Goal: Task Accomplishment & Management: Use online tool/utility

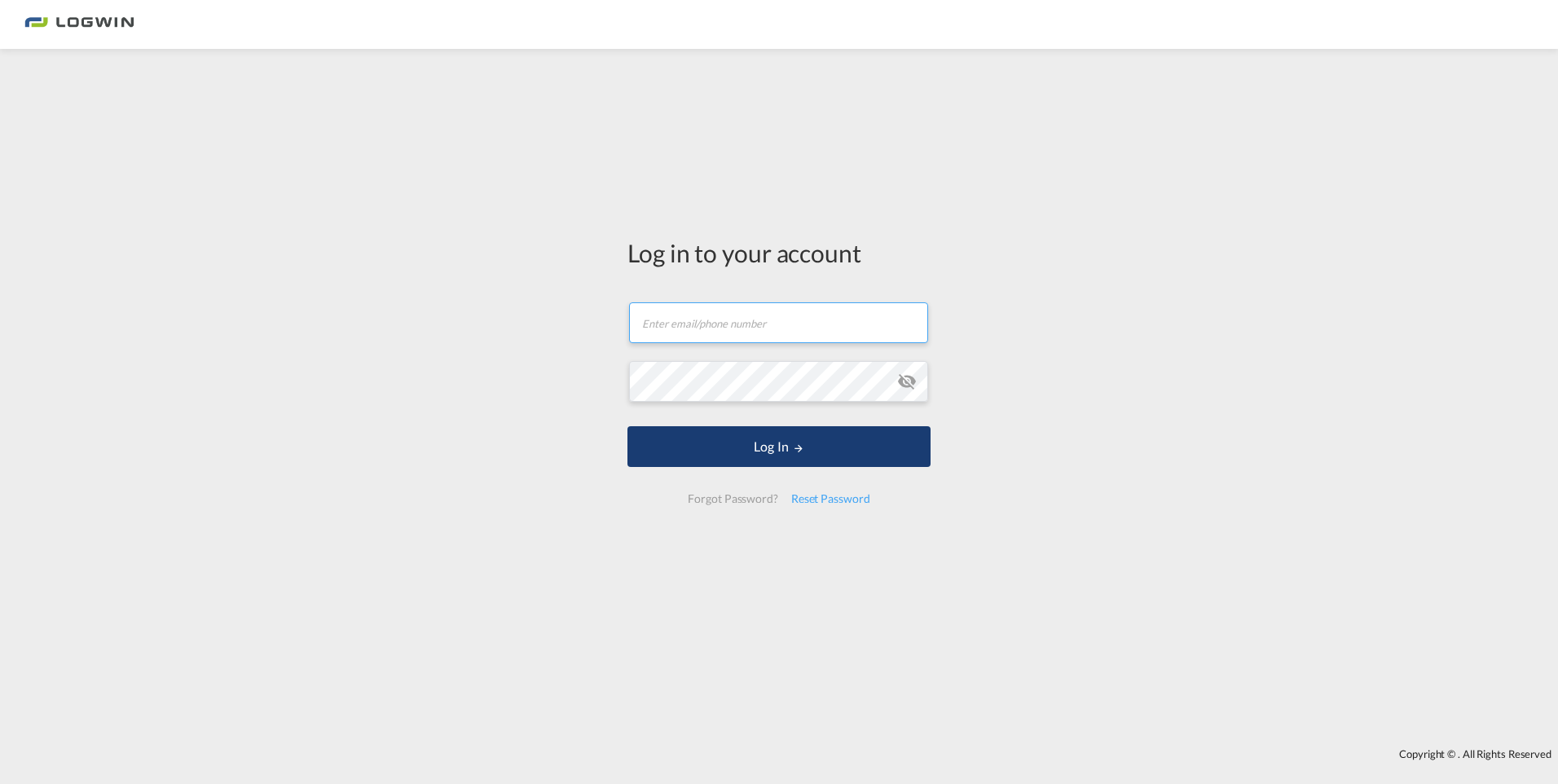
type input "[PERSON_NAME][EMAIL_ADDRESS][PERSON_NAME][DOMAIN_NAME]"
click at [800, 445] on md-icon "LOGIN" at bounding box center [799, 448] width 12 height 12
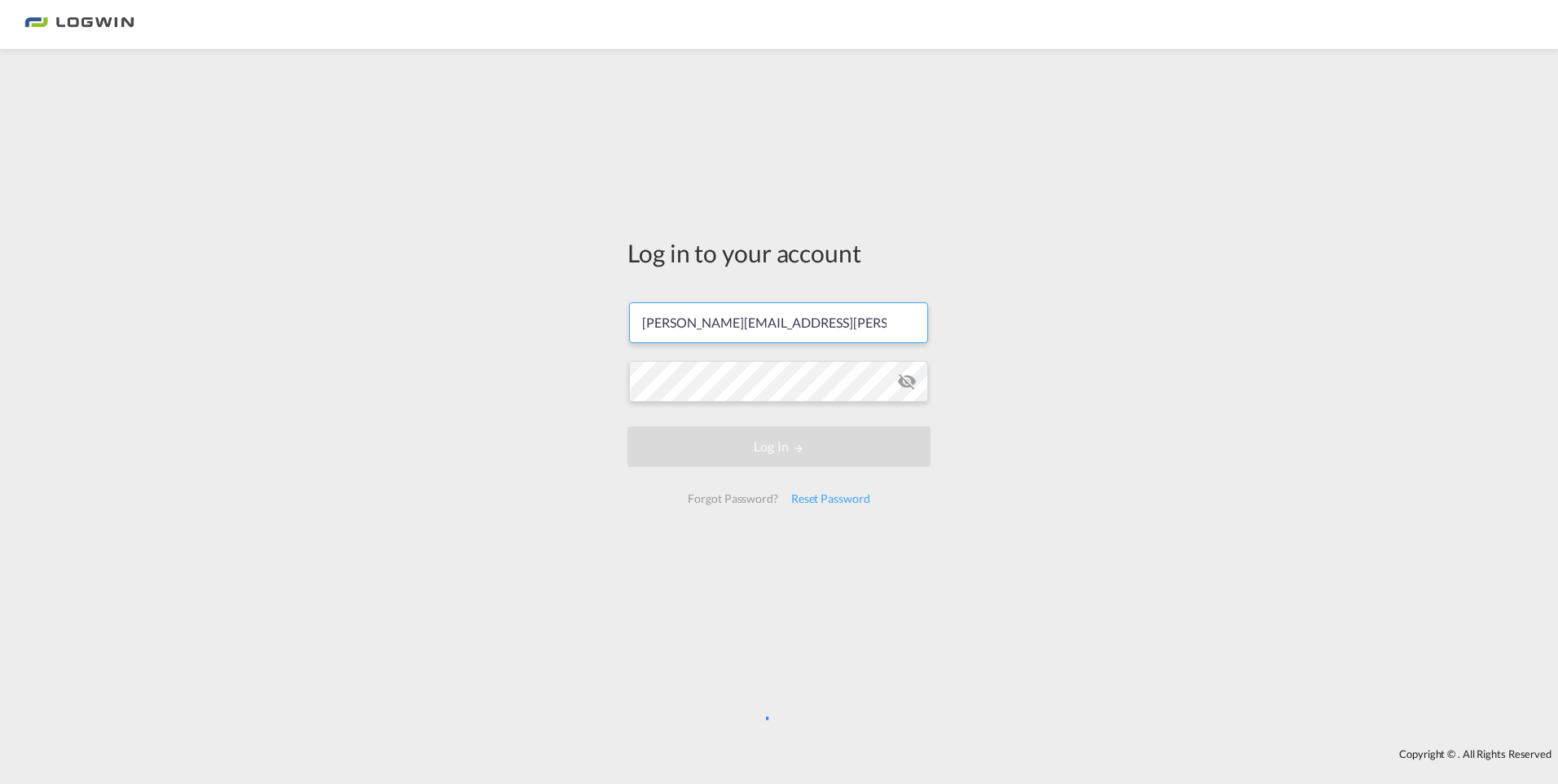
scroll to position [0, 19]
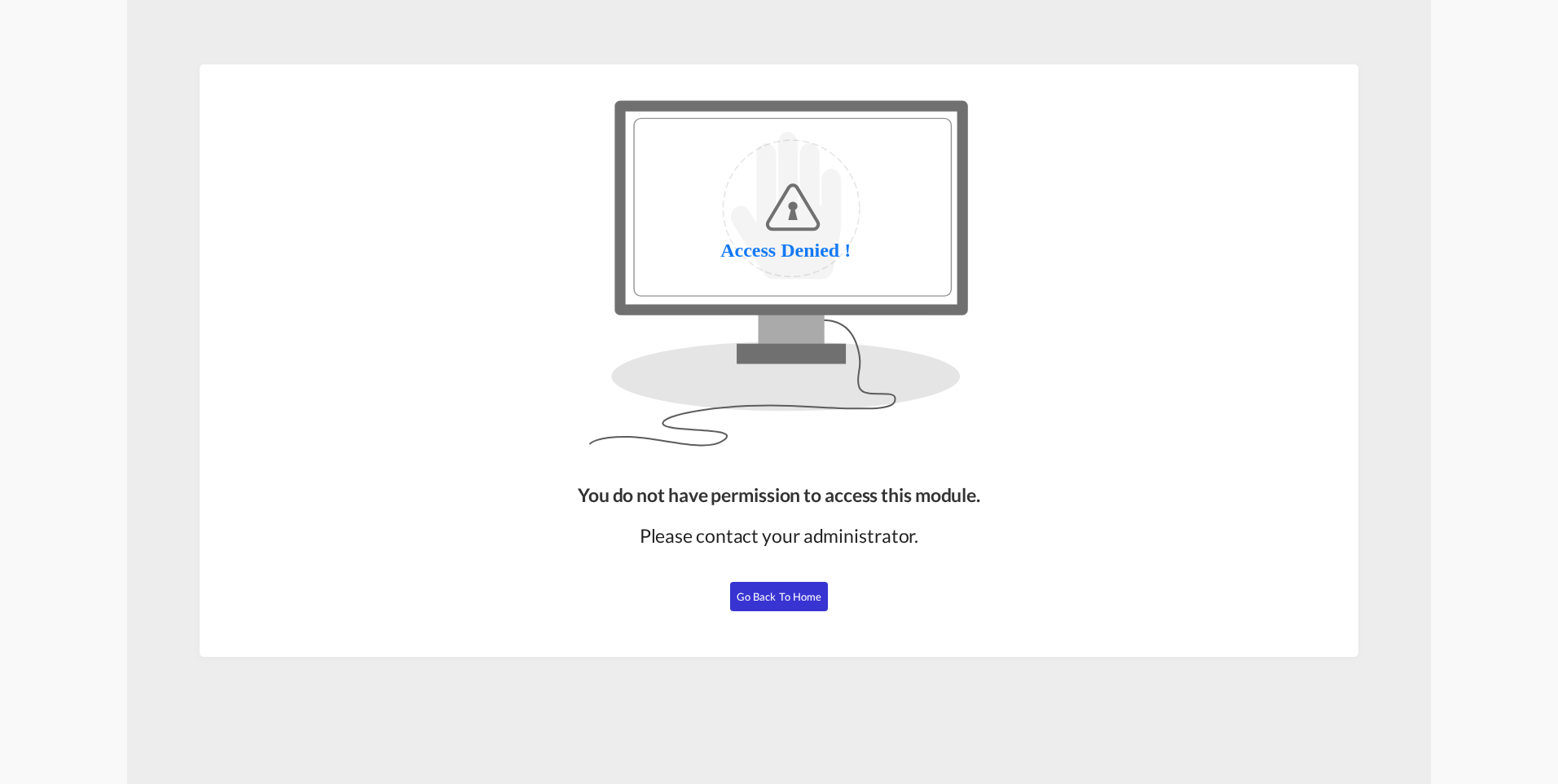
click at [791, 598] on span "Go Back to Home" at bounding box center [779, 597] width 85 height 13
click at [776, 593] on span "Go Back to Home" at bounding box center [779, 597] width 85 height 13
